Goal: Task Accomplishment & Management: Use online tool/utility

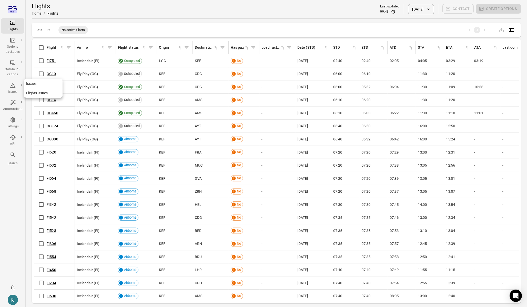
click at [34, 85] on link "Issues" at bounding box center [43, 83] width 38 height 9
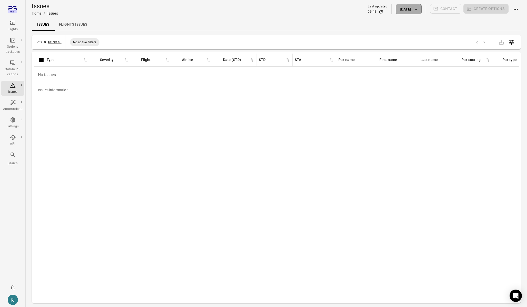
click at [413, 11] on button "16 Sep 2025" at bounding box center [408, 9] width 26 height 10
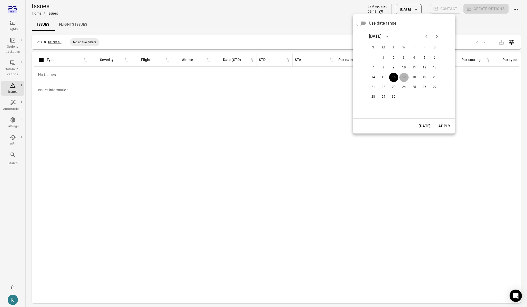
click at [404, 77] on button "17" at bounding box center [403, 77] width 9 height 9
click at [441, 126] on button "Apply" at bounding box center [444, 126] width 18 height 11
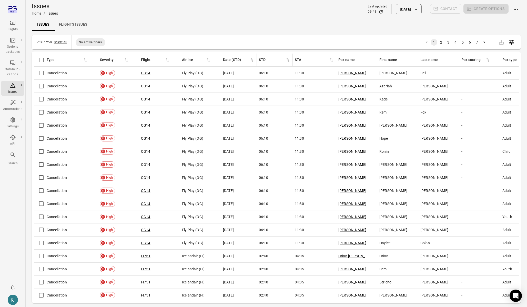
click at [409, 9] on button "17 Sep 2025" at bounding box center [408, 9] width 26 height 10
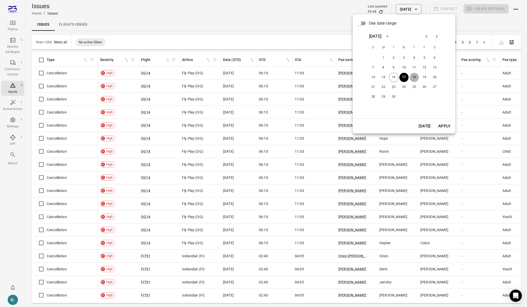
click at [412, 78] on button "18" at bounding box center [413, 77] width 9 height 9
click at [440, 126] on button "Apply" at bounding box center [444, 126] width 18 height 11
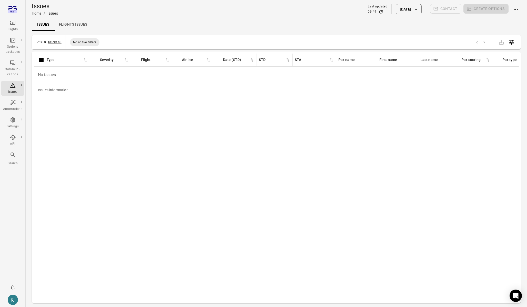
click at [379, 11] on icon "Refresh data" at bounding box center [380, 11] width 3 height 3
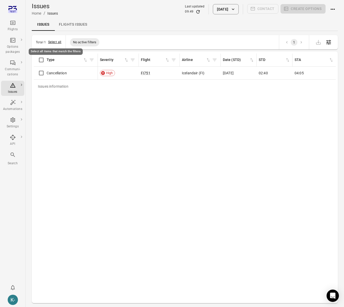
click at [55, 43] on button "Select all" at bounding box center [54, 42] width 13 height 5
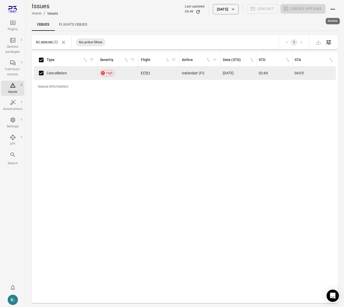
click at [331, 9] on icon "Actions" at bounding box center [333, 9] width 6 height 6
click at [328, 21] on span "Close issues" at bounding box center [325, 18] width 20 height 5
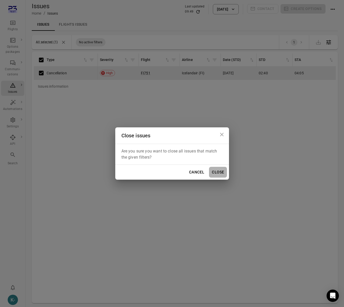
click at [216, 173] on button "Close" at bounding box center [218, 172] width 18 height 11
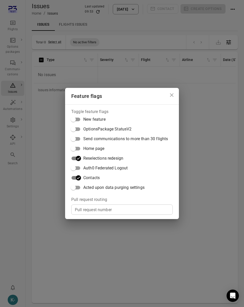
click at [99, 208] on div "Pull request number Pull request number" at bounding box center [121, 209] width 101 height 10
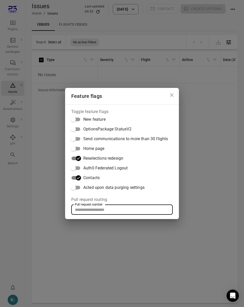
paste input "*****"
type input "*****"
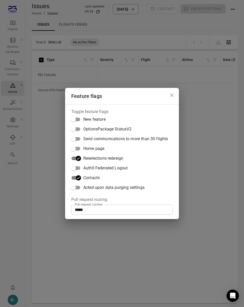
click at [212, 158] on div "Feature flags Toggle feature flags New feature OptionsPackage StatusV2 Send com…" at bounding box center [122, 153] width 244 height 307
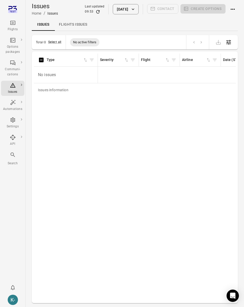
click at [14, 27] on div "Flights" at bounding box center [12, 29] width 19 height 5
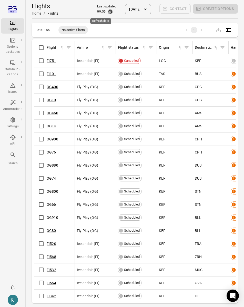
click at [108, 12] on icon "Refresh data" at bounding box center [110, 11] width 5 height 5
click at [11, 66] on div "Communi-cations" at bounding box center [12, 68] width 19 height 17
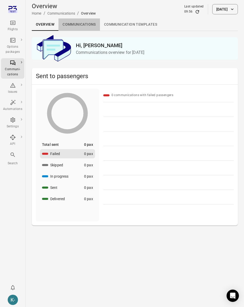
click at [86, 25] on link "Communications" at bounding box center [78, 24] width 41 height 12
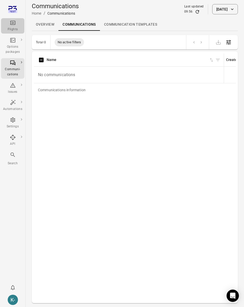
click at [12, 25] on icon "Main navigation" at bounding box center [13, 23] width 6 height 6
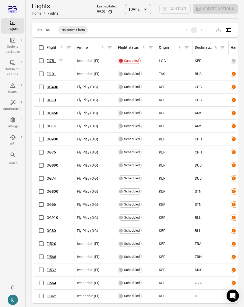
click at [52, 61] on link "FI751" at bounding box center [51, 61] width 9 height 4
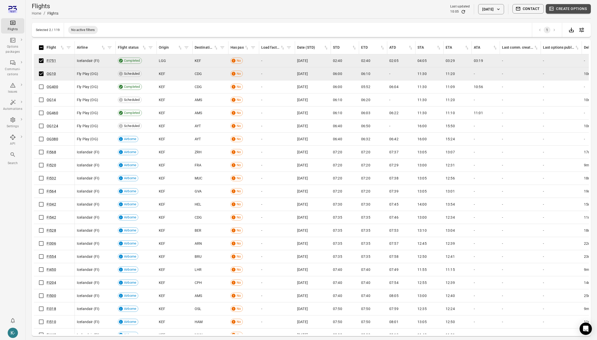
click at [567, 6] on button "Create options" at bounding box center [568, 8] width 45 height 9
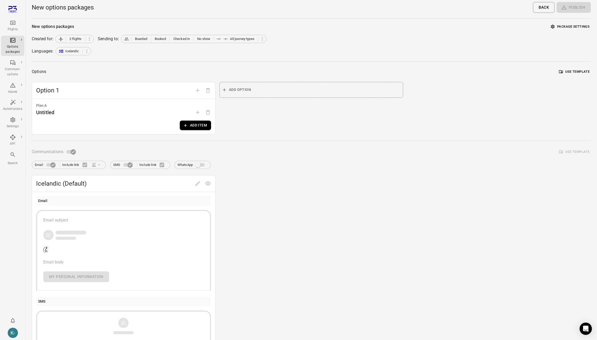
click at [197, 113] on span "Add plan" at bounding box center [198, 112] width 10 height 5
click at [193, 124] on div "Add plan" at bounding box center [198, 120] width 16 height 11
click at [182, 127] on button "Add item" at bounding box center [195, 125] width 31 height 9
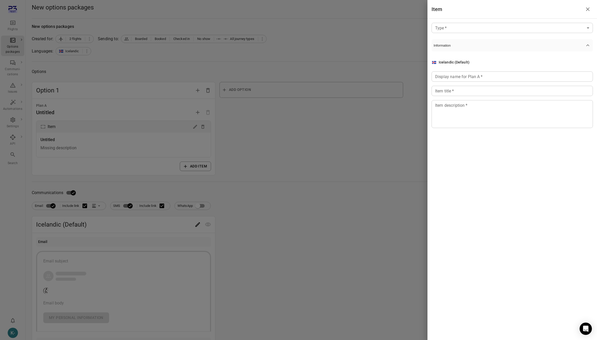
click at [461, 33] on div "Type   * ​ Type   * Information Icelandic (Default) Display name for Plan A   *…" at bounding box center [513, 80] width 170 height 122
click at [456, 28] on body "Flights Options packages Communi-cations Issues Automations Settings API Search…" at bounding box center [298, 219] width 597 height 438
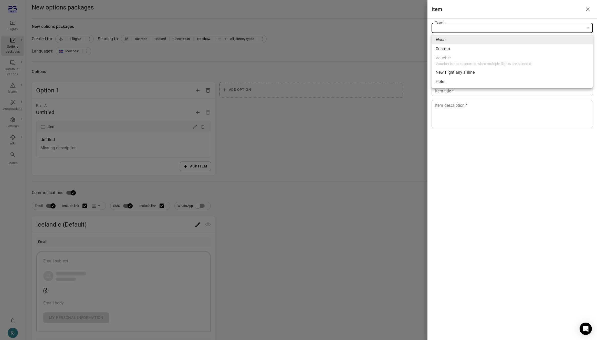
click at [447, 48] on span "Custom" at bounding box center [512, 49] width 153 height 6
type input "******"
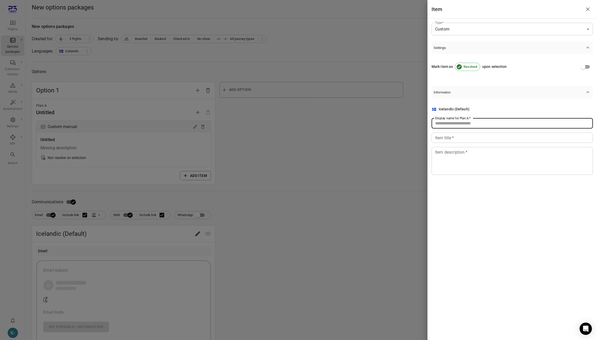
click at [451, 125] on input "Display name for Plan A   *" at bounding box center [512, 123] width 161 height 10
type input "****"
click at [444, 137] on input "Item title   *" at bounding box center [512, 138] width 161 height 10
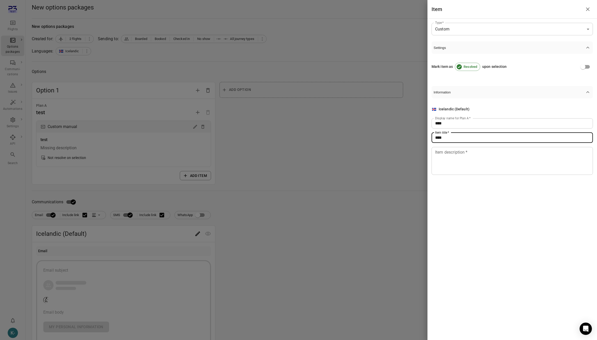
type input "****"
click at [447, 153] on textarea "Item description   *" at bounding box center [512, 161] width 154 height 24
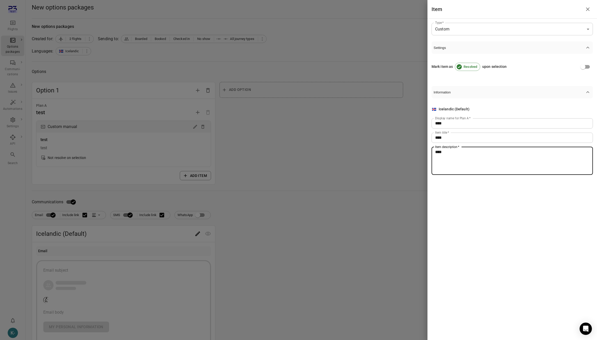
type textarea "****"
click at [299, 149] on div at bounding box center [298, 170] width 597 height 340
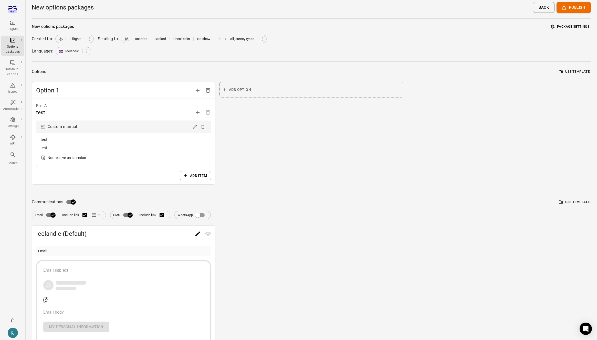
click at [157, 286] on div "button" at bounding box center [123, 285] width 161 height 11
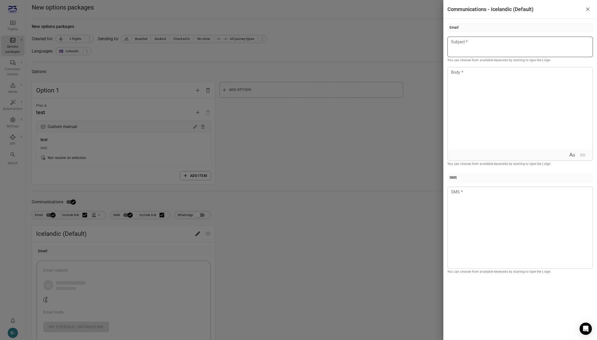
click at [469, 44] on p at bounding box center [520, 42] width 138 height 6
click at [469, 74] on p at bounding box center [520, 72] width 138 height 6
click at [464, 188] on div at bounding box center [519, 228] width 145 height 82
click at [345, 189] on div at bounding box center [298, 170] width 597 height 340
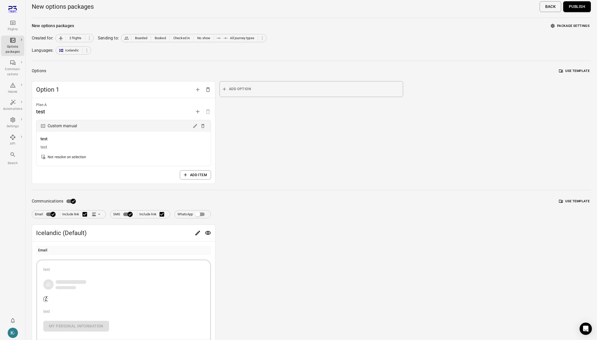
click at [584, 6] on button "Publish" at bounding box center [577, 6] width 28 height 11
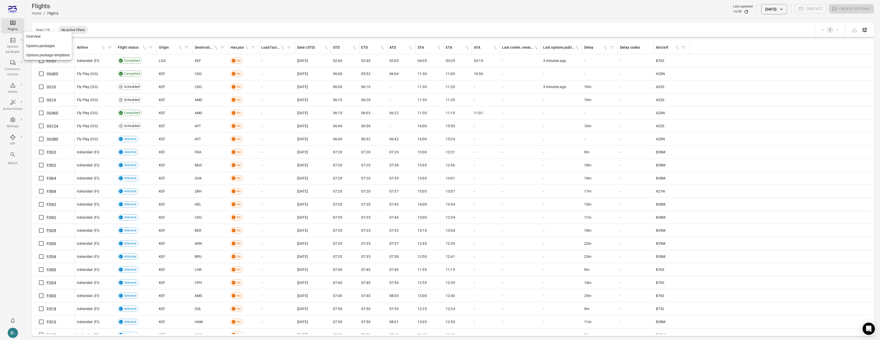
click at [38, 44] on link "Options packages" at bounding box center [48, 45] width 48 height 9
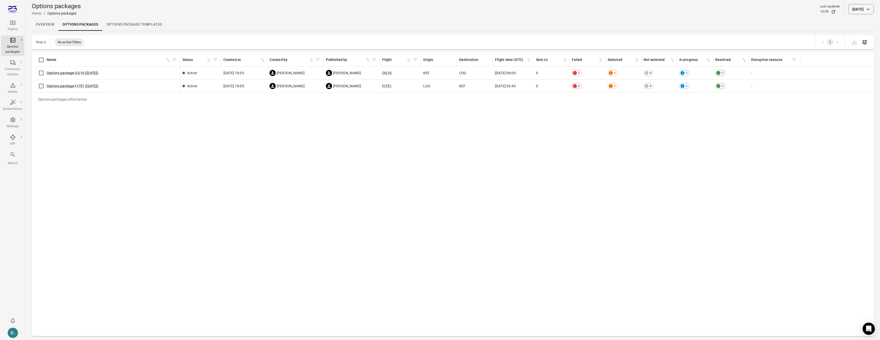
click at [860, 8] on button "[DATE]" at bounding box center [861, 9] width 26 height 10
click at [821, 77] on button "17" at bounding box center [824, 77] width 9 height 9
click at [864, 126] on button "Apply" at bounding box center [865, 126] width 18 height 11
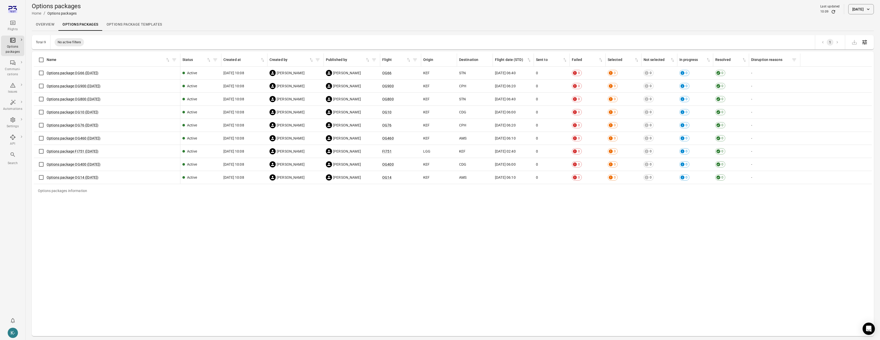
click at [532, 252] on div "Options packages information Name Status Created at Created by Published by Fli…" at bounding box center [453, 194] width 838 height 281
click at [85, 72] on link "Options package OG66 ([DATE])" at bounding box center [73, 73] width 52 height 4
click at [84, 85] on link "Options package OG900 ([DATE])" at bounding box center [74, 86] width 54 height 4
click at [83, 100] on link "Options package OG800 (17 Sep)" at bounding box center [74, 99] width 54 height 4
click at [82, 111] on link "Options package OG10 (17 Sep)" at bounding box center [73, 112] width 52 height 4
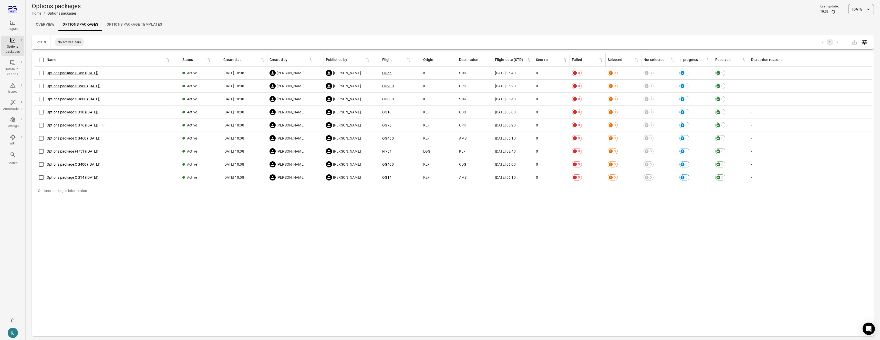
click at [81, 125] on link "Options package OG76 (17 Sep)" at bounding box center [73, 125] width 52 height 4
click at [79, 140] on link "Options package OG460 (17 Sep)" at bounding box center [74, 138] width 54 height 4
click at [78, 152] on link "Options package FI751 (17 Sep)" at bounding box center [73, 151] width 52 height 4
click at [81, 164] on link "Options package OG400 (17 Sep)" at bounding box center [74, 164] width 54 height 4
click at [81, 174] on div "Options package OG14 (17 Sep)" at bounding box center [107, 177] width 142 height 11
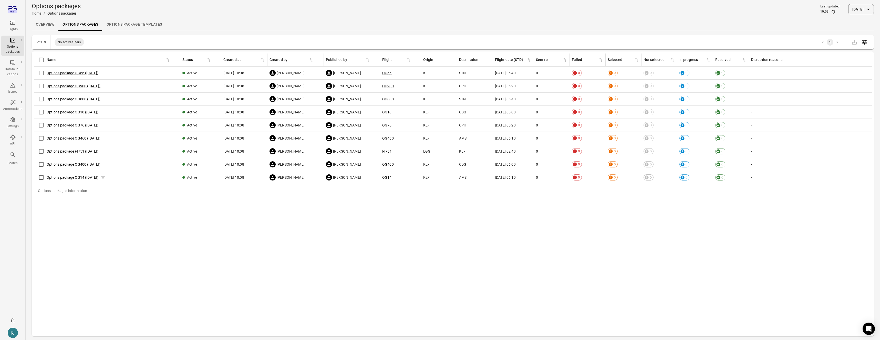
click at [64, 176] on link "Options package OG14 (17 Sep)" at bounding box center [73, 177] width 52 height 4
click at [35, 46] on link "Options packages" at bounding box center [48, 45] width 48 height 9
click at [78, 25] on link "Options packages" at bounding box center [80, 24] width 44 height 12
click at [12, 25] on icon "Main navigation" at bounding box center [13, 23] width 6 height 6
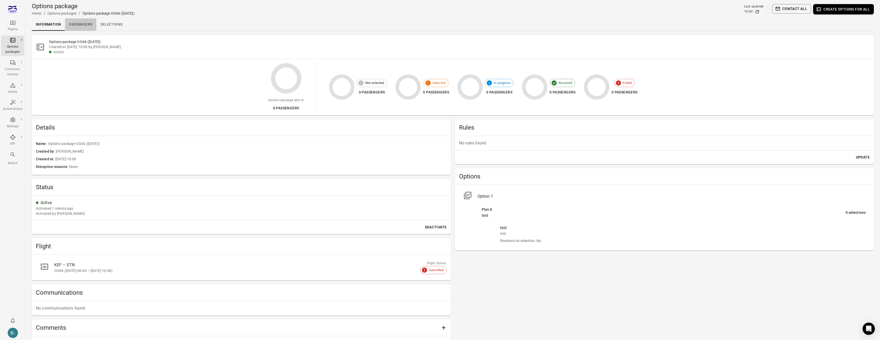
click at [75, 28] on link "Passengers" at bounding box center [80, 24] width 31 height 12
click at [79, 23] on link "Passengers" at bounding box center [80, 24] width 31 height 12
click at [86, 28] on link "Passengers" at bounding box center [80, 24] width 31 height 12
click at [84, 25] on link "Passengers" at bounding box center [80, 24] width 31 height 12
click at [90, 31] on hr at bounding box center [453, 31] width 842 height 0
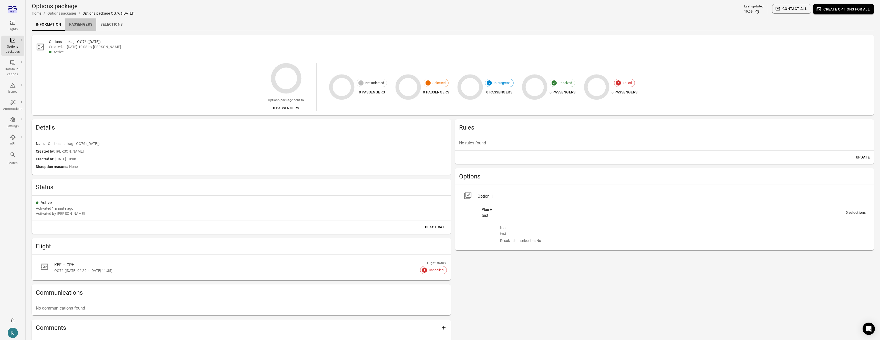
click at [81, 22] on link "Passengers" at bounding box center [80, 24] width 31 height 12
click at [78, 25] on link "Passengers" at bounding box center [80, 24] width 31 height 12
click at [78, 26] on link "Passengers" at bounding box center [80, 24] width 31 height 12
click at [88, 19] on link "Passengers" at bounding box center [80, 24] width 31 height 12
click at [78, 27] on link "Passengers" at bounding box center [80, 24] width 31 height 12
